Goal: Information Seeking & Learning: Check status

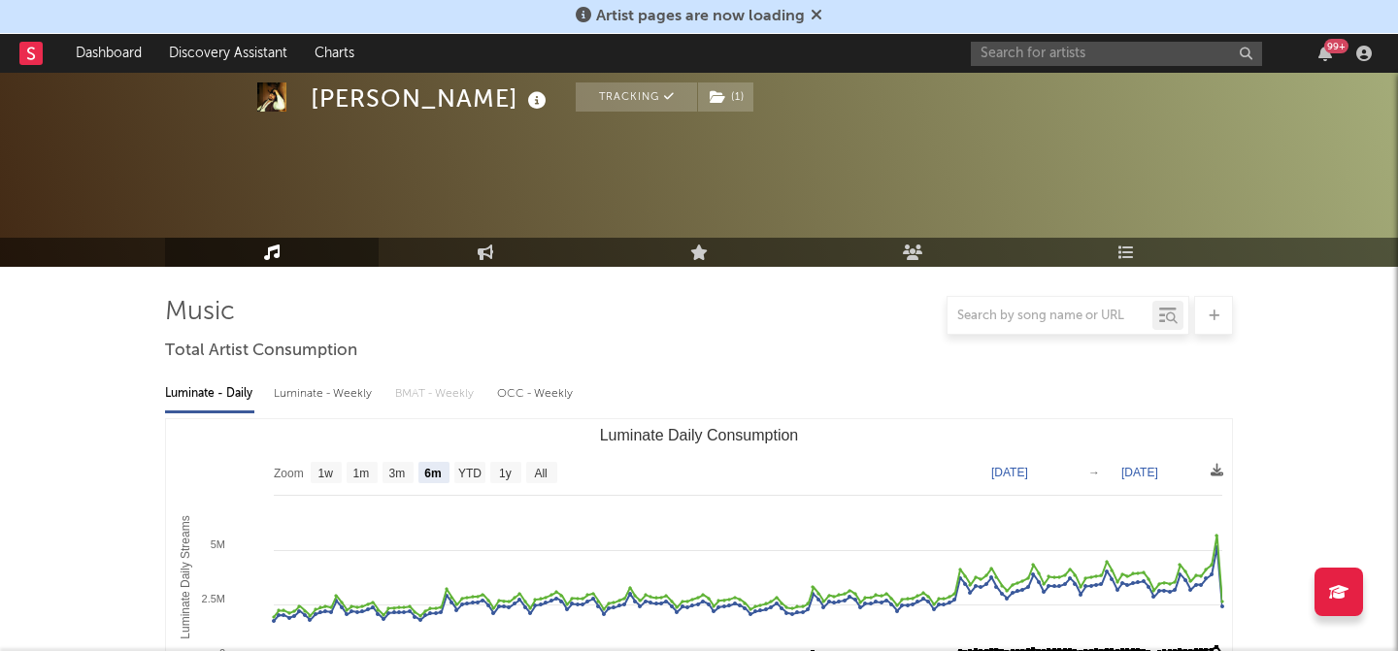
select select "6m"
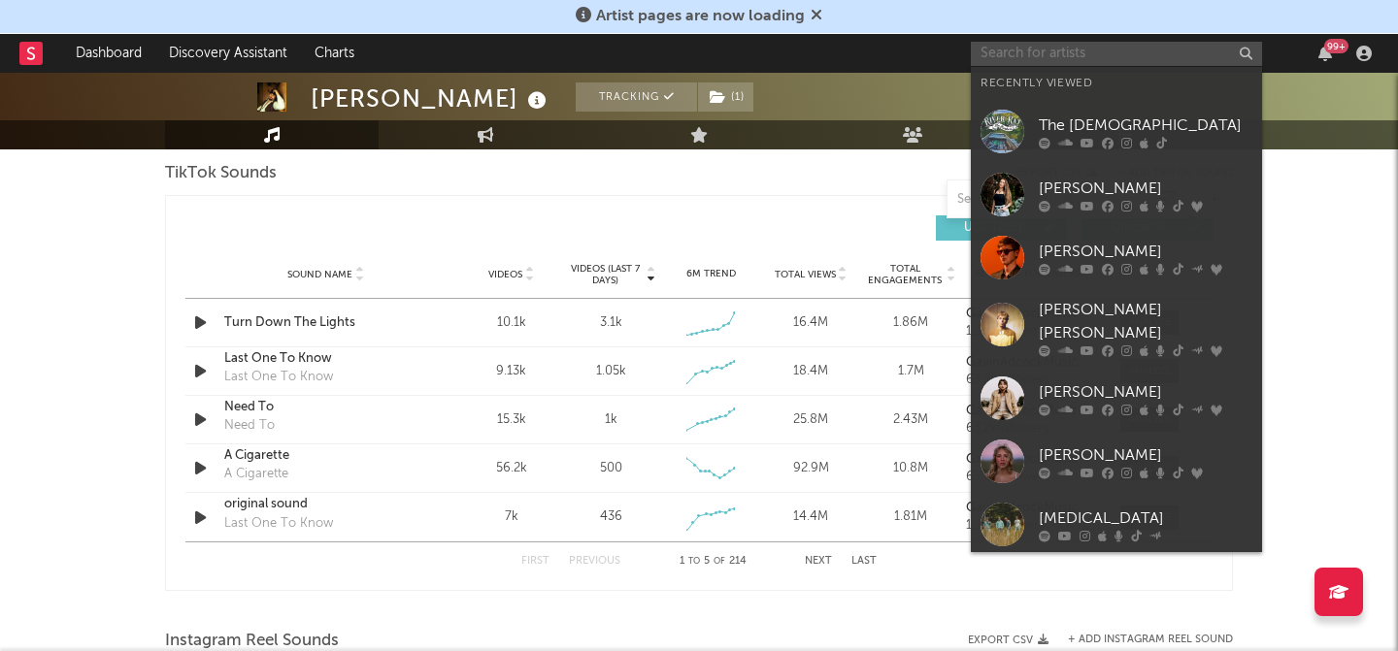
click at [1096, 53] on input "text" at bounding box center [1116, 54] width 291 height 24
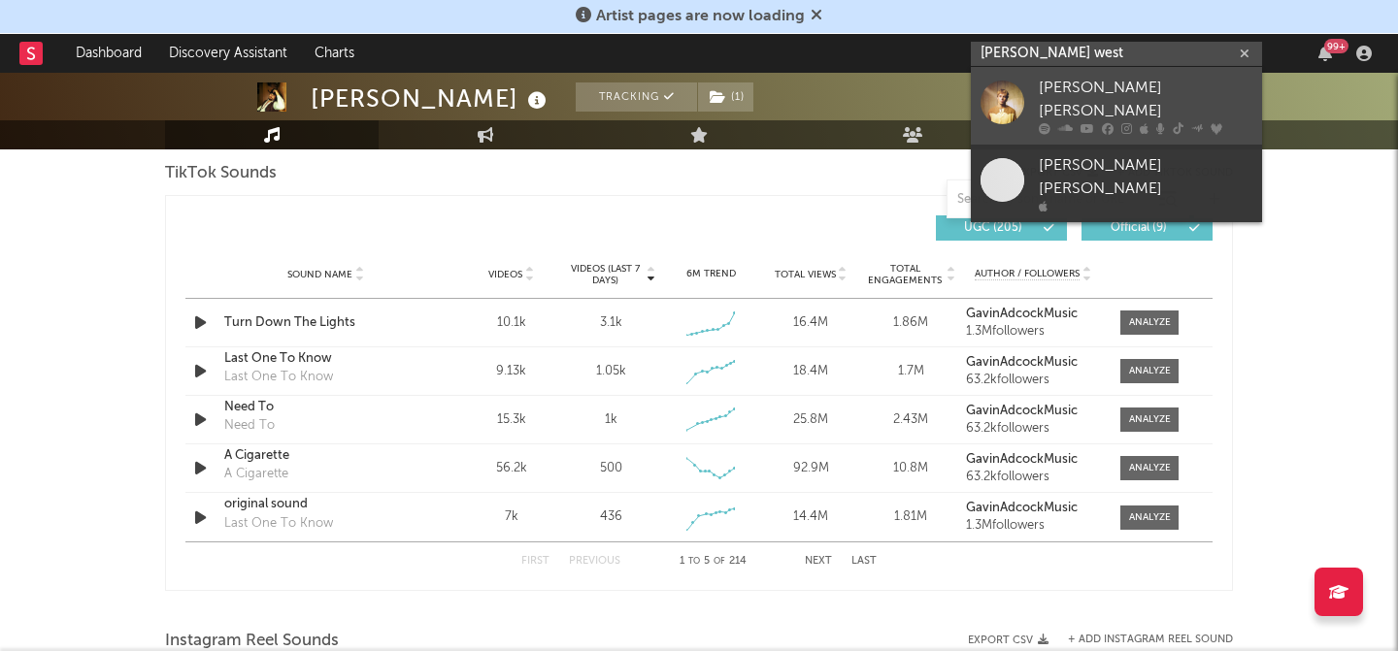
type input "[PERSON_NAME] west"
click at [1172, 84] on div "[PERSON_NAME] [PERSON_NAME]" at bounding box center [1145, 100] width 214 height 47
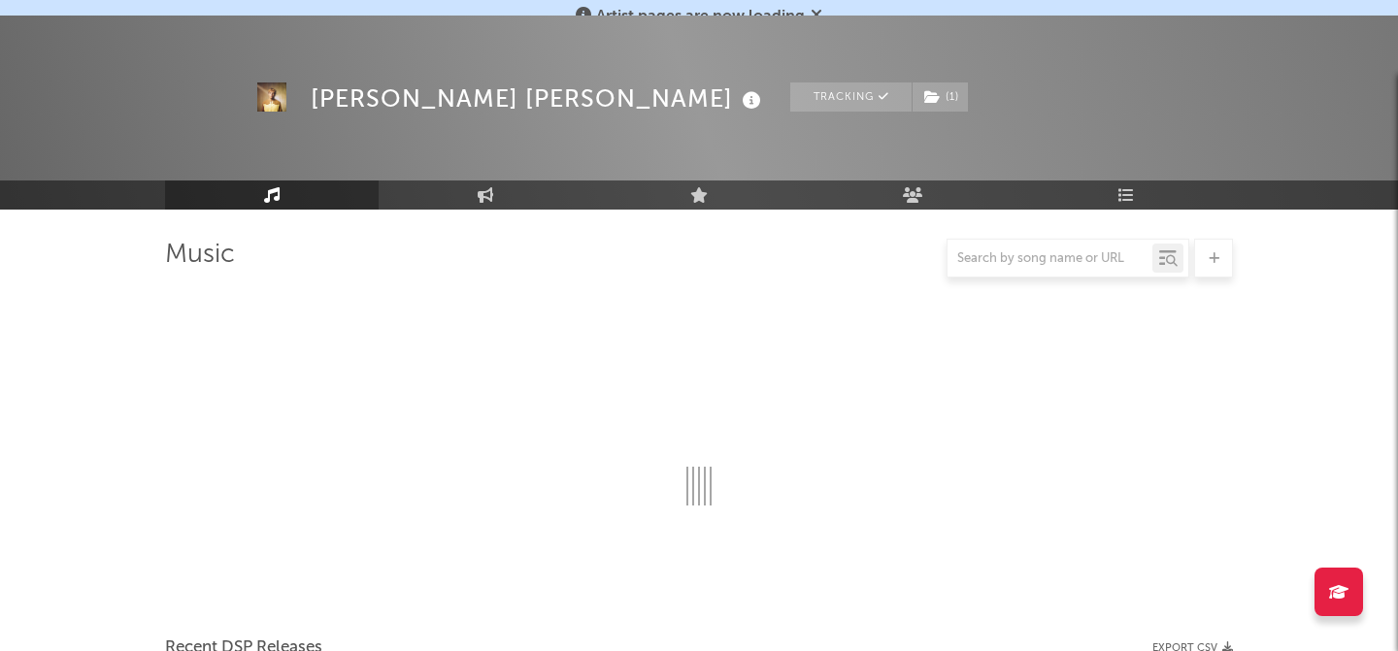
scroll to position [1318, 0]
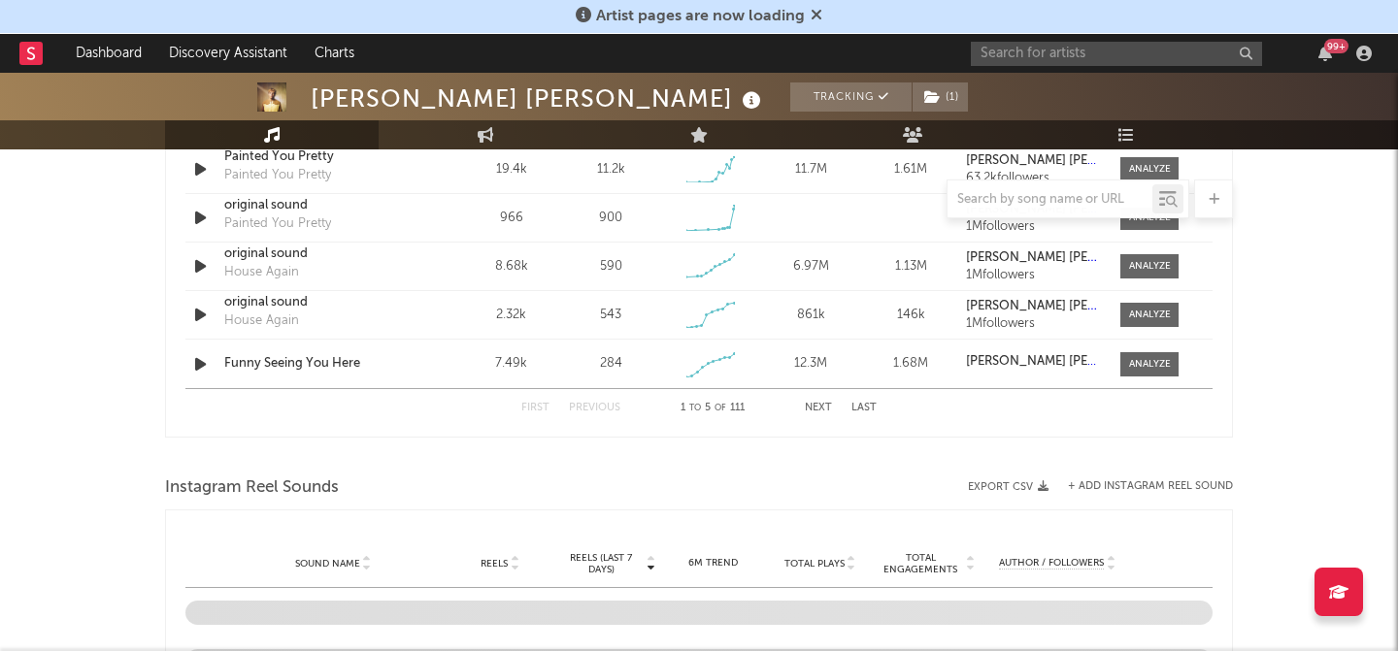
select select "6m"
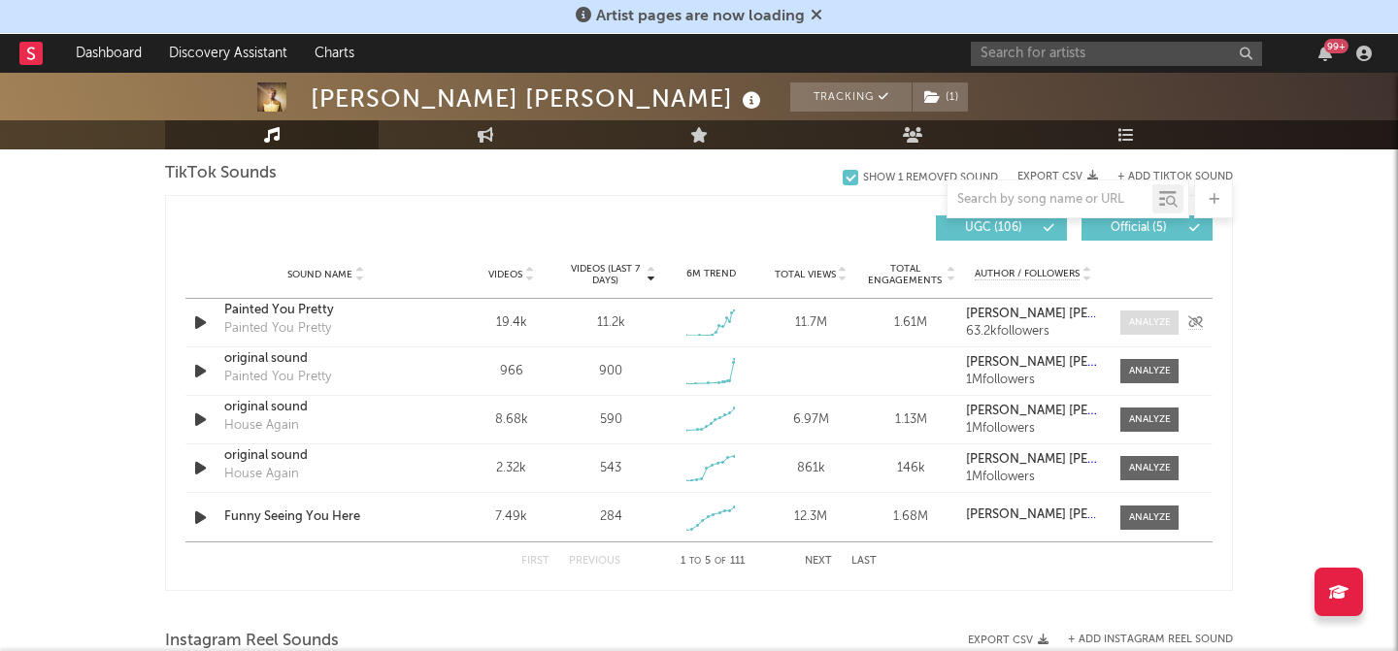
click at [1142, 324] on div at bounding box center [1150, 322] width 42 height 15
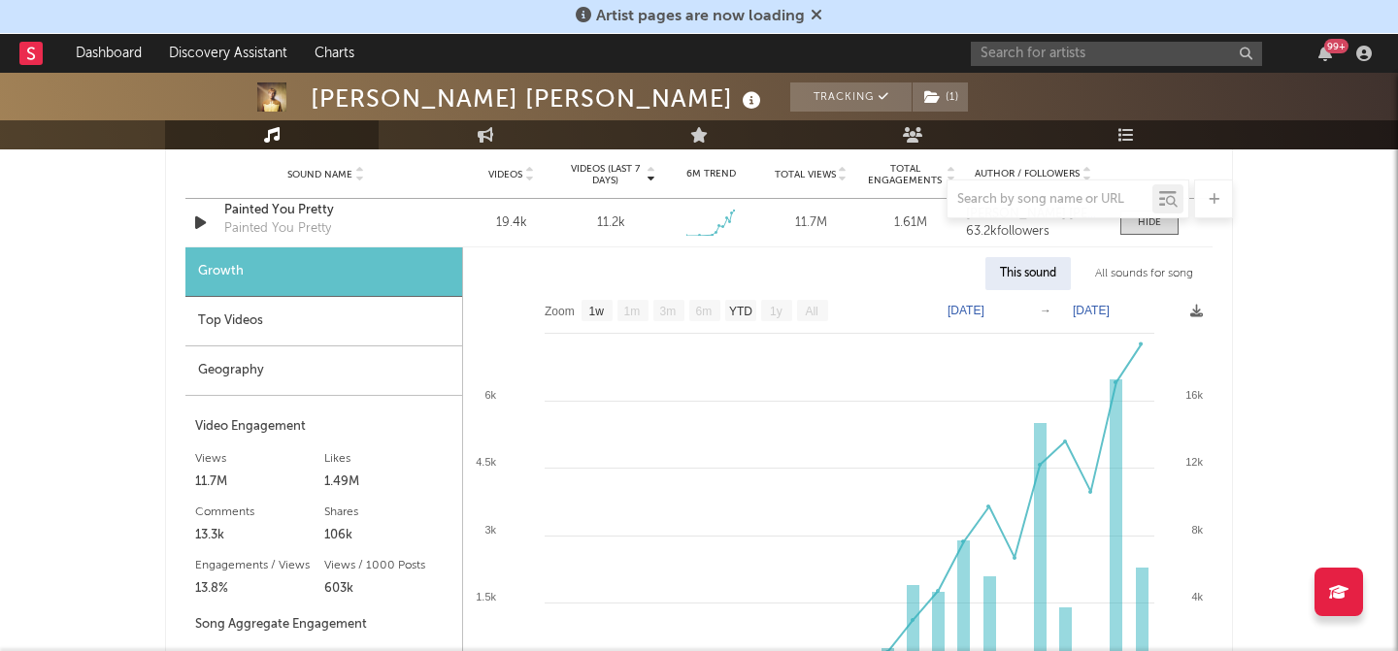
scroll to position [1419, 0]
click at [741, 301] on rect at bounding box center [740, 309] width 31 height 21
select select "YTD"
